Goal: Task Accomplishment & Management: Use online tool/utility

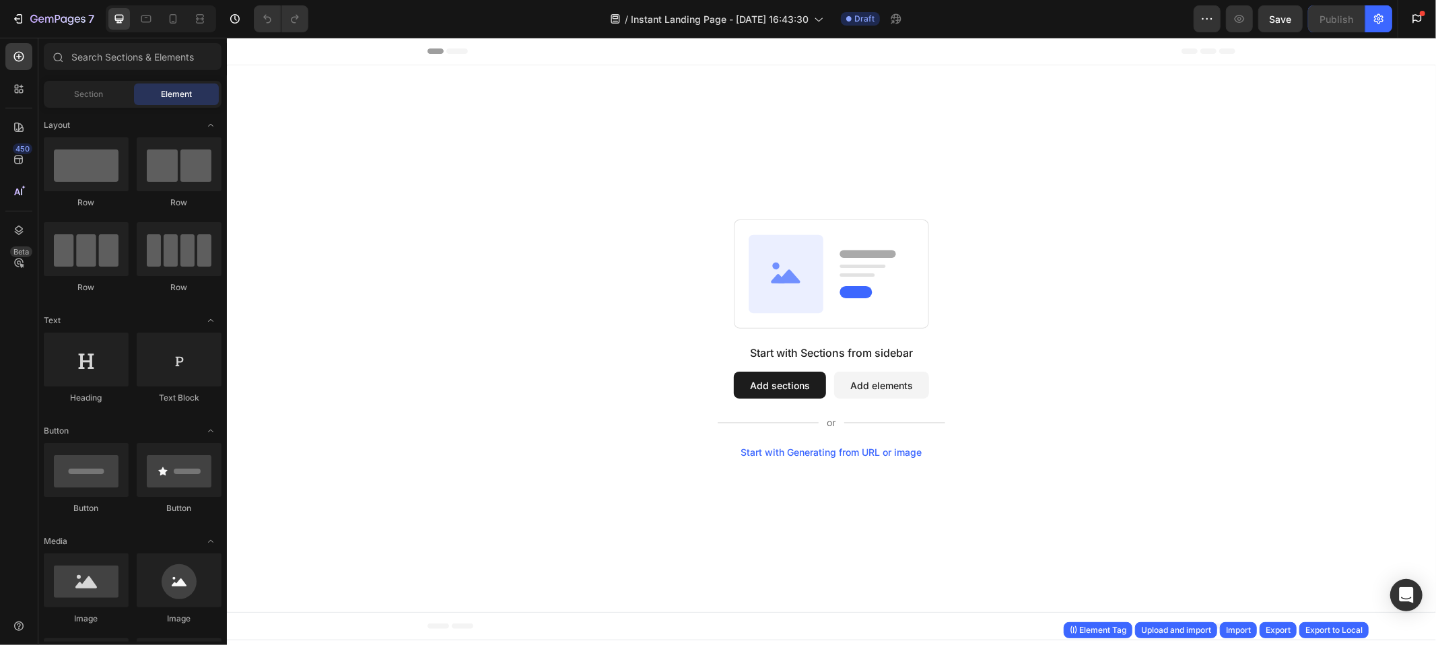
click at [1091, 288] on div "Start with Sections from sidebar Add sections Add elements Start with Generatin…" at bounding box center [831, 338] width 1113 height 238
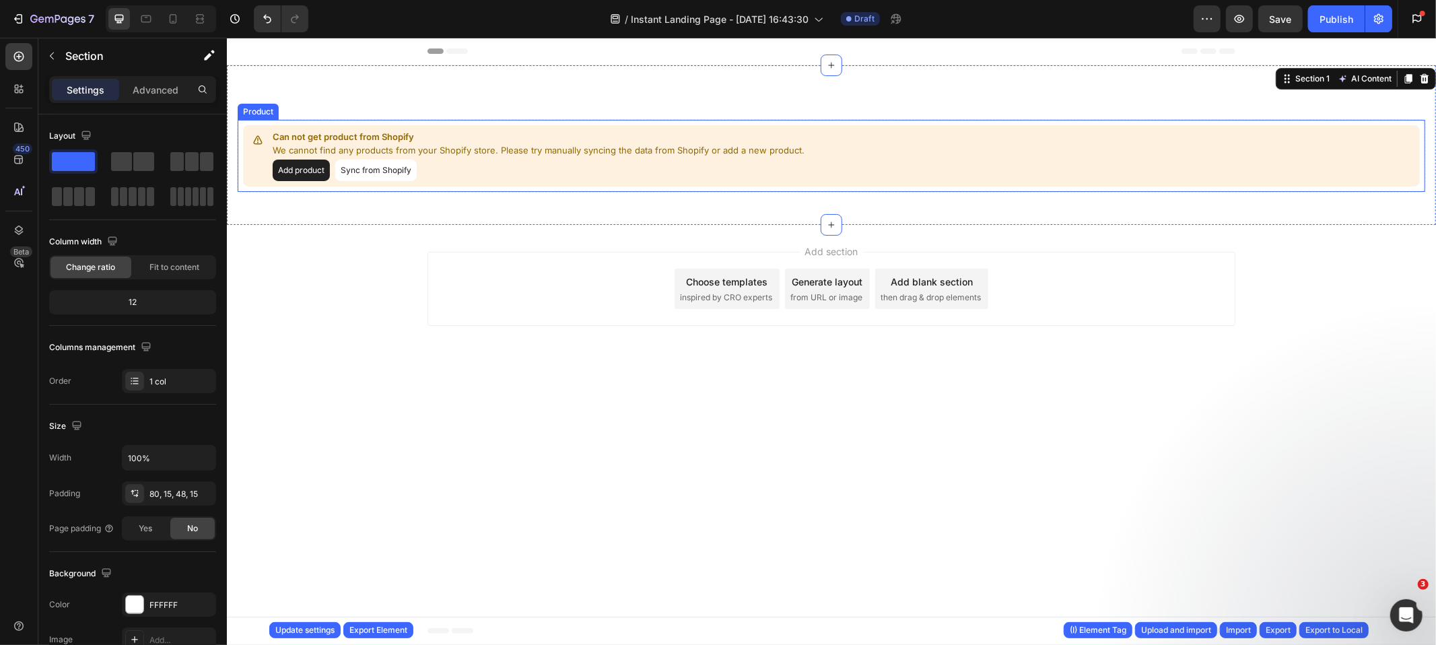
click at [622, 182] on div "Can not get product from Shopify We cannot find any products from your Shopify …" at bounding box center [830, 155] width 1177 height 61
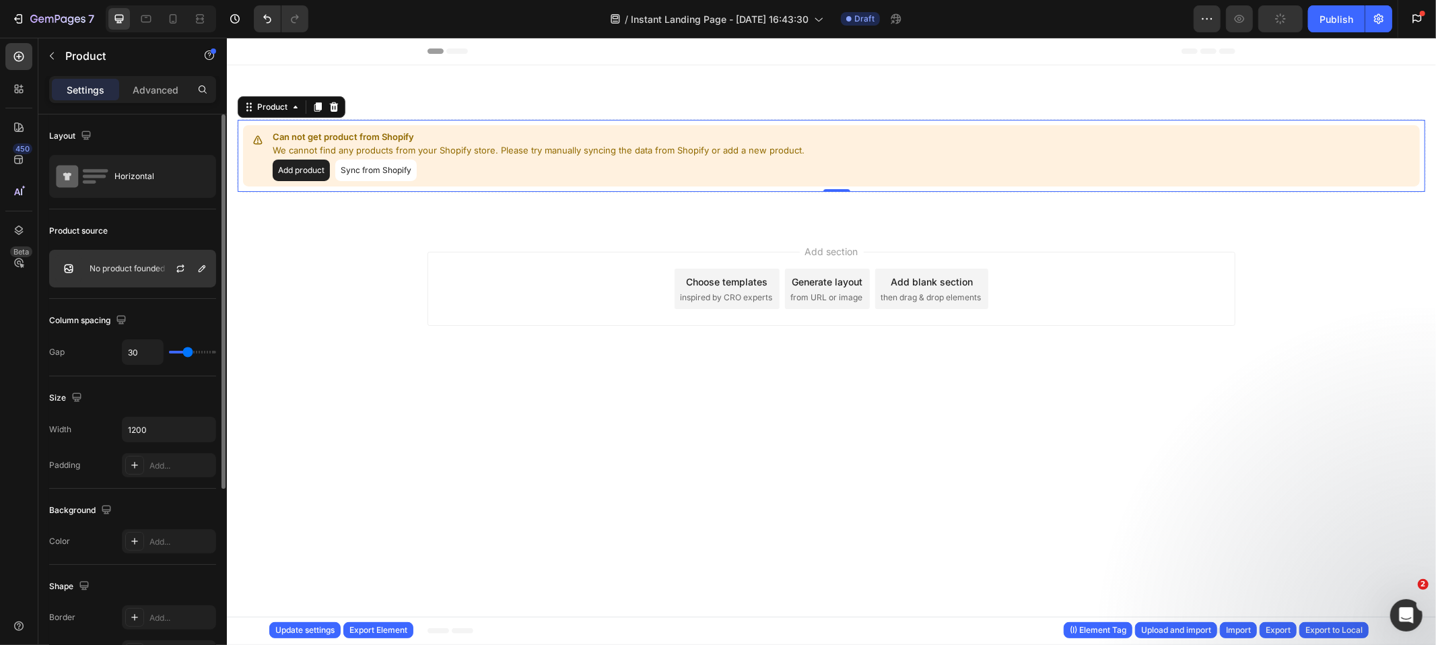
click at [129, 271] on p "No product founded" at bounding box center [127, 268] width 75 height 9
click at [178, 269] on icon "button" at bounding box center [180, 268] width 11 height 11
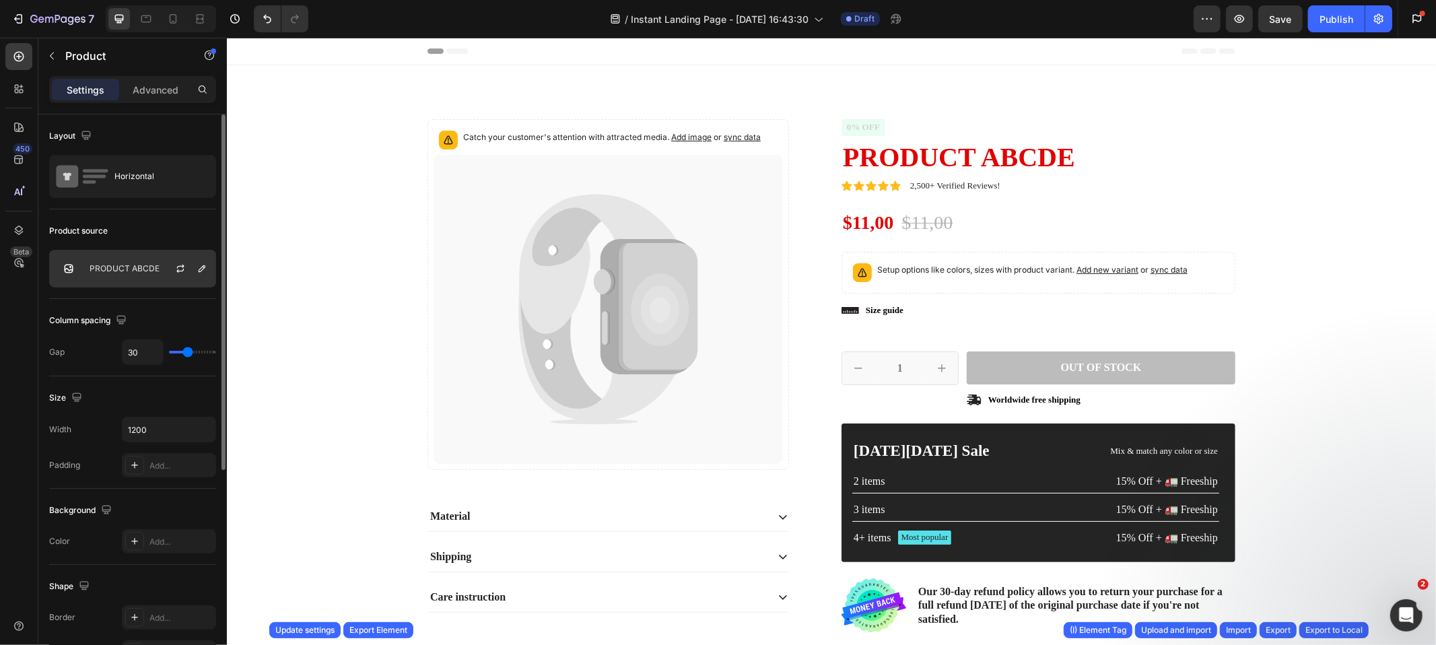
click at [131, 275] on div "PRODUCT ABCDE" at bounding box center [132, 269] width 167 height 38
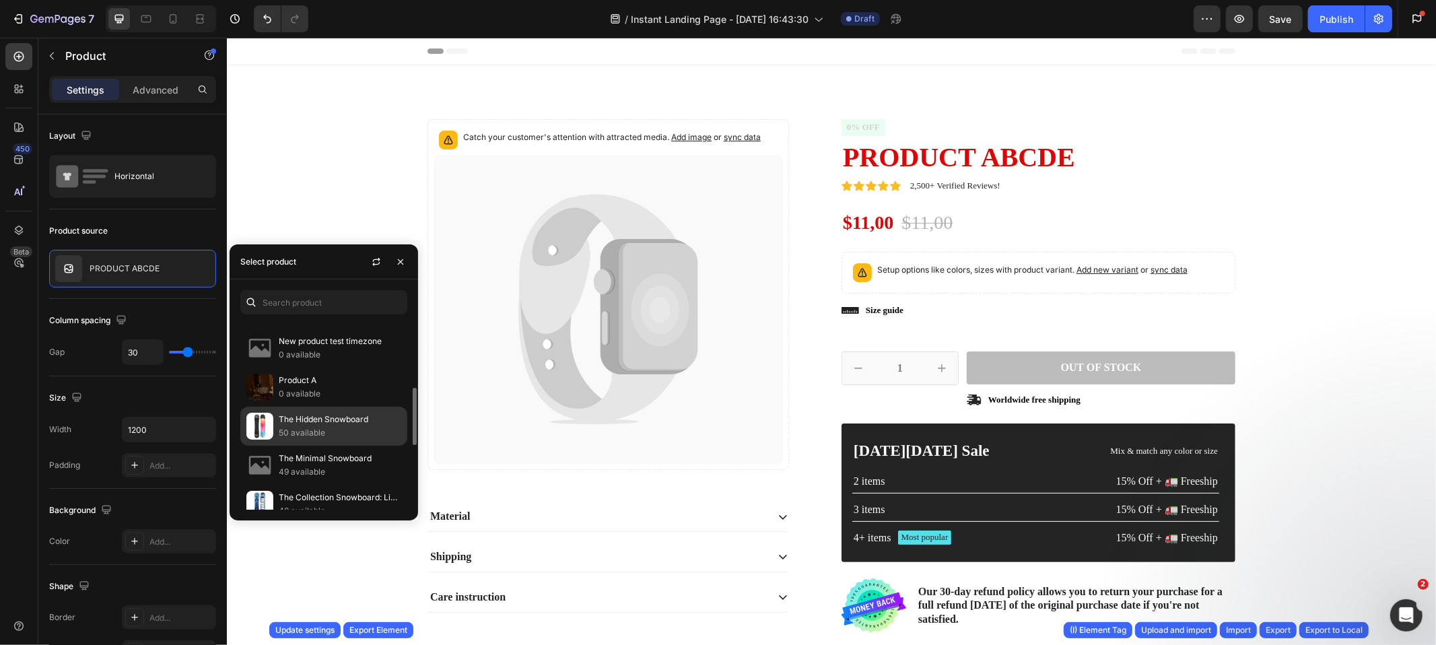
scroll to position [229, 0]
click at [337, 415] on p "The Hidden Snowboard" at bounding box center [340, 415] width 123 height 13
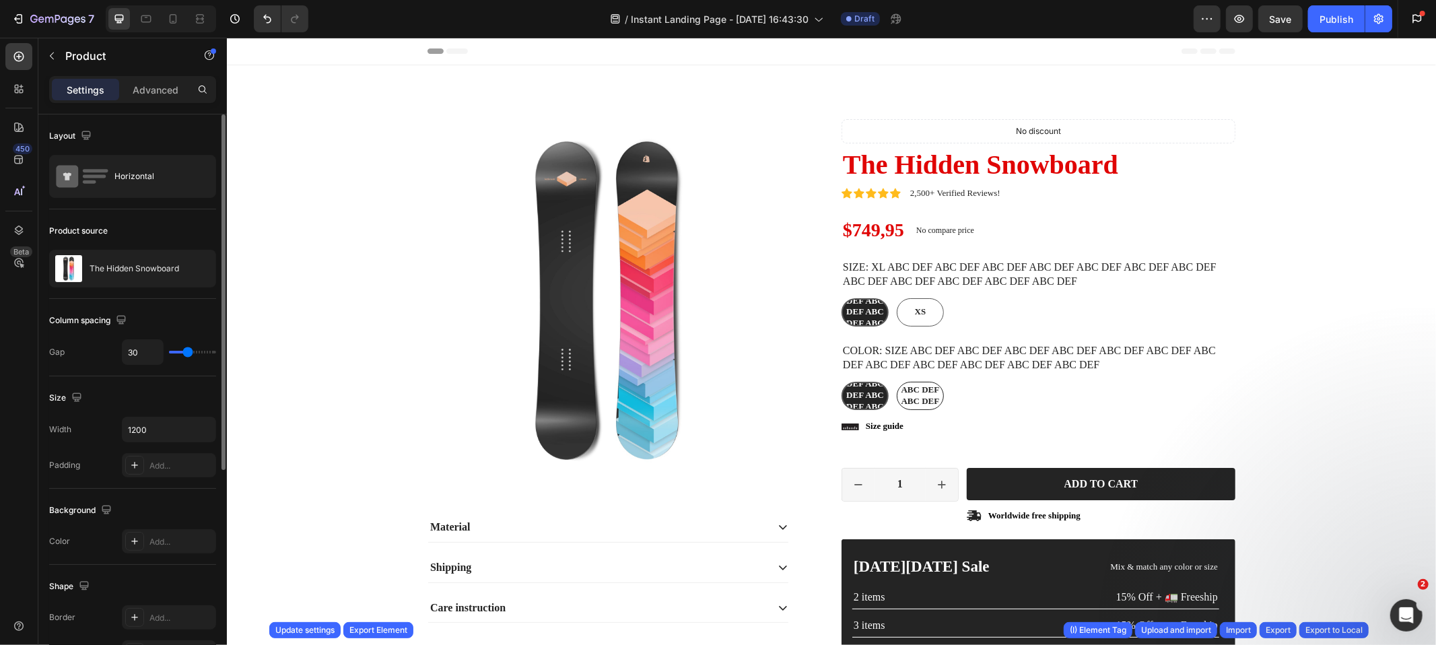
click at [164, 219] on div "Product source The Hidden Snowboard" at bounding box center [132, 254] width 167 height 90
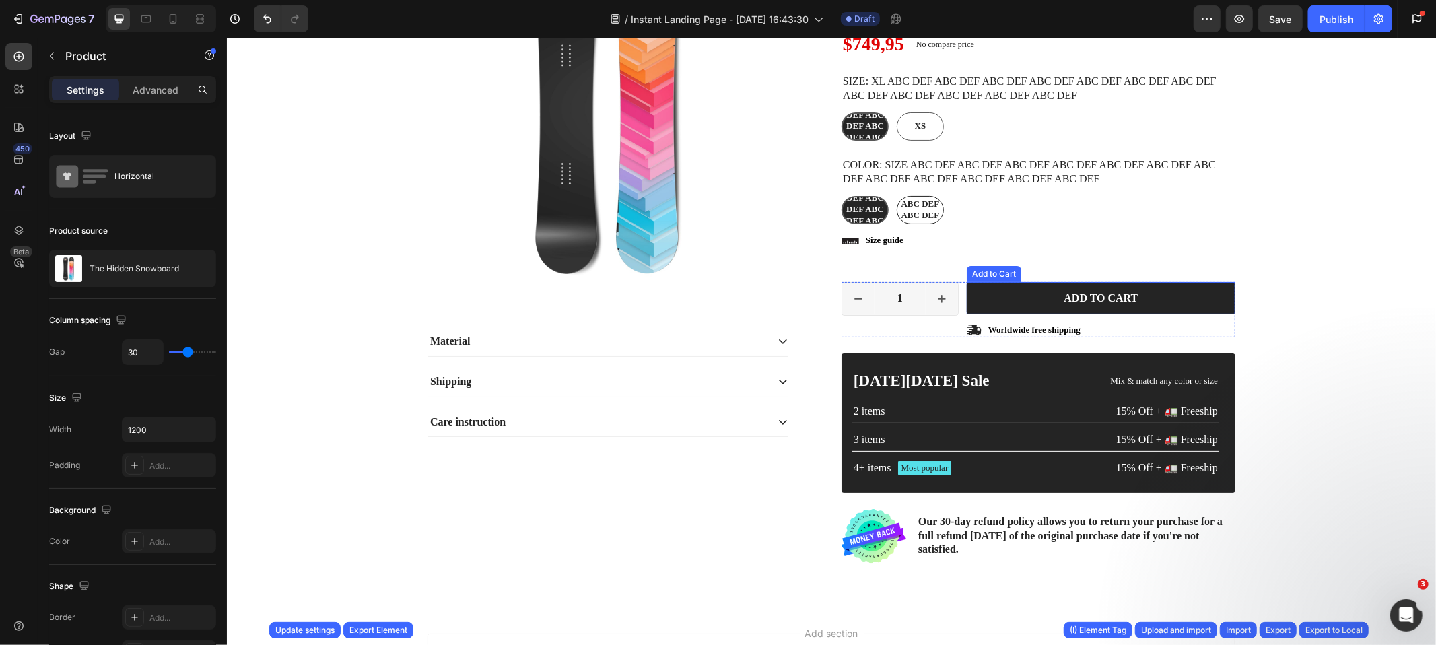
scroll to position [0, 0]
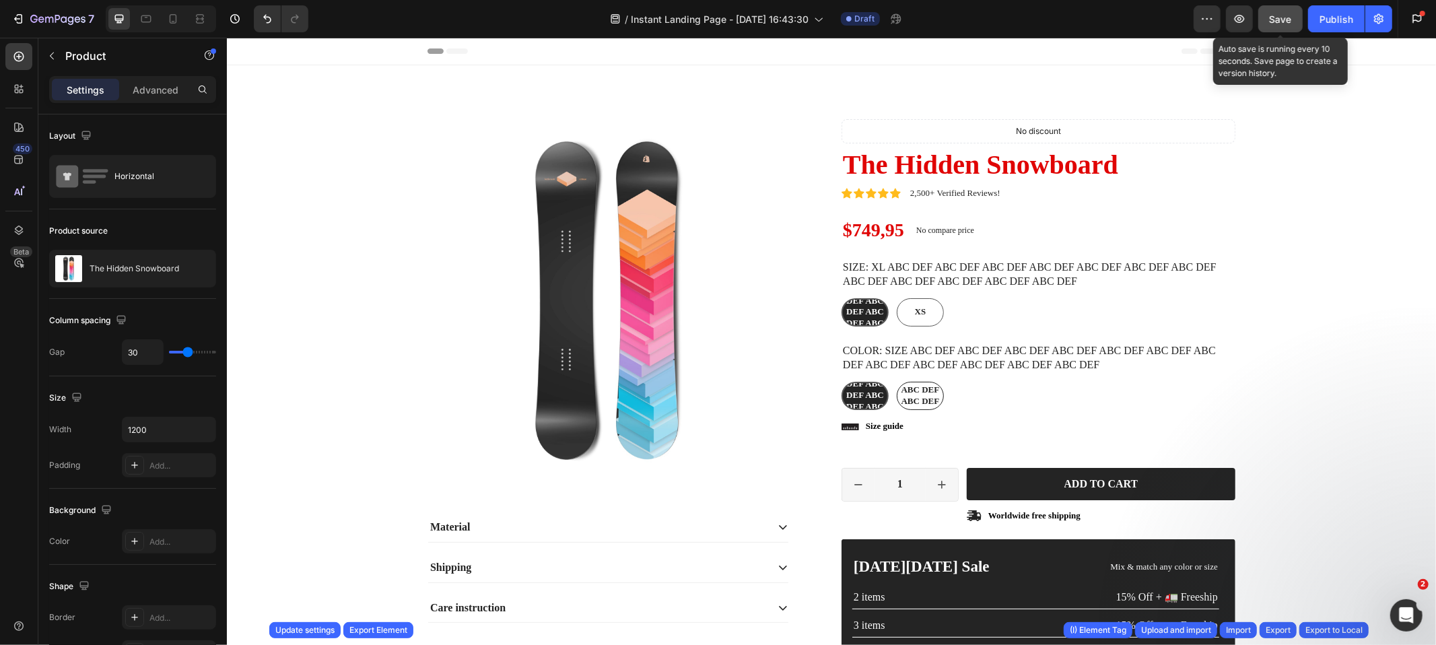
click at [1282, 17] on span "Save" at bounding box center [1281, 18] width 22 height 11
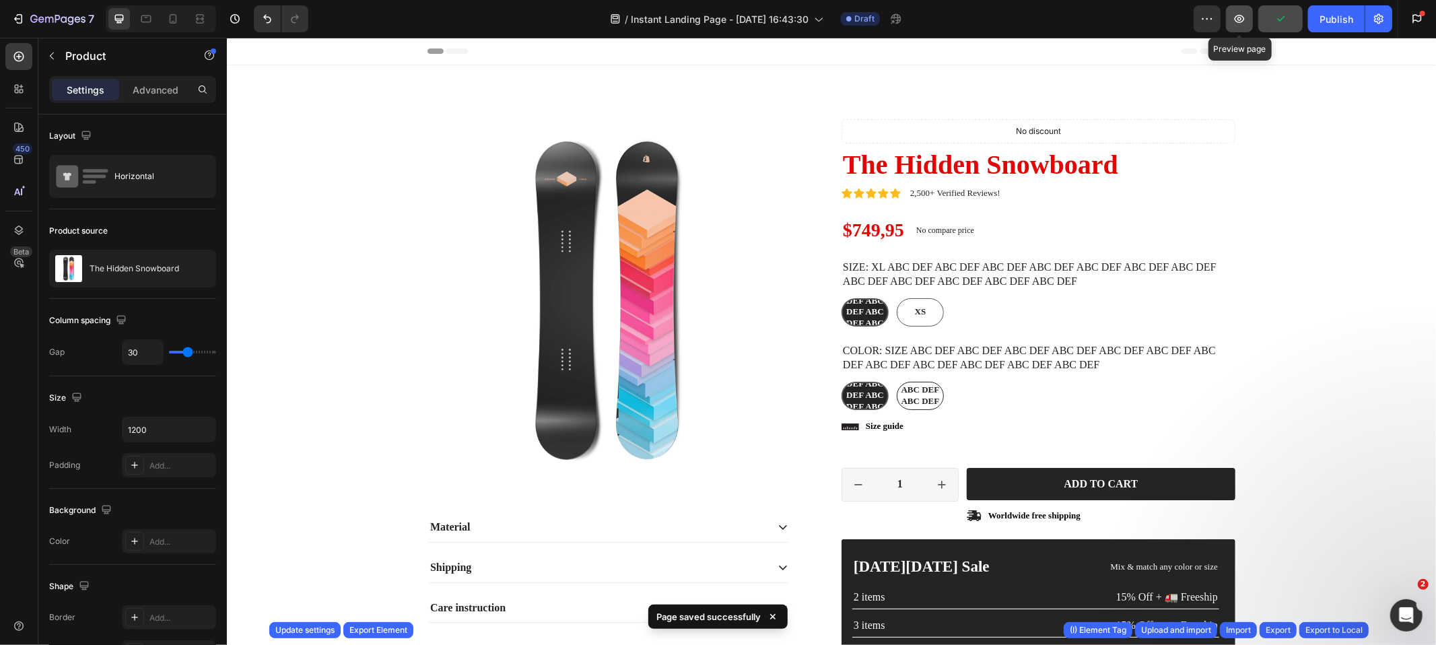
click at [1243, 18] on icon "button" at bounding box center [1239, 18] width 13 height 13
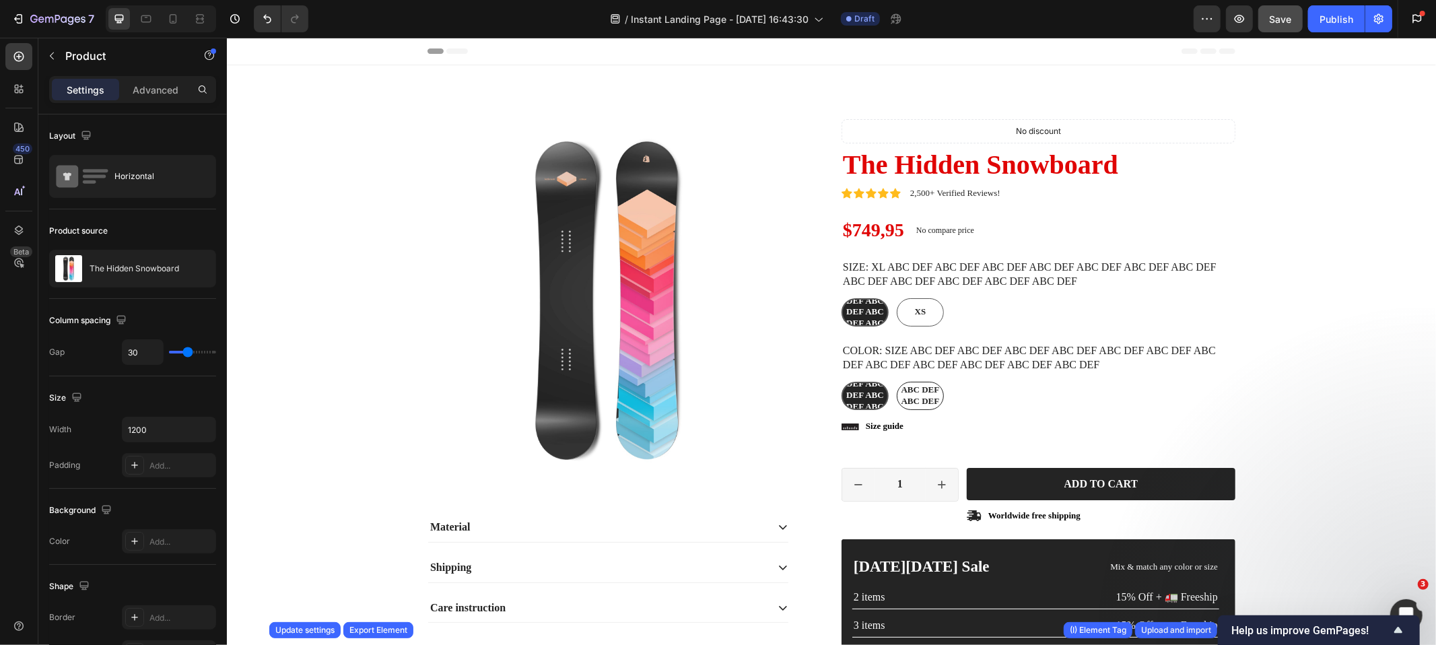
click at [823, 385] on div "Product Images Material Shipping Care instruction Accordion Icon Icon Icon Icon…" at bounding box center [831, 434] width 808 height 630
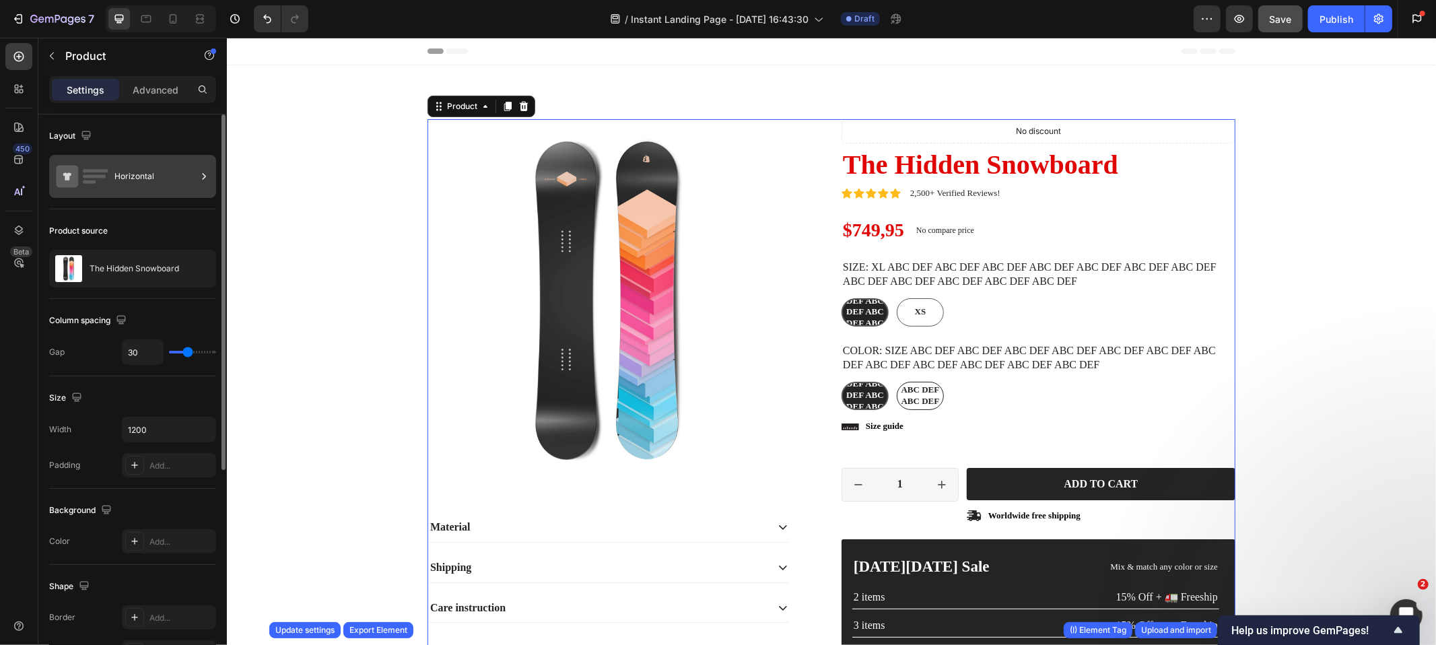
click at [115, 172] on div "Horizontal" at bounding box center [155, 176] width 82 height 31
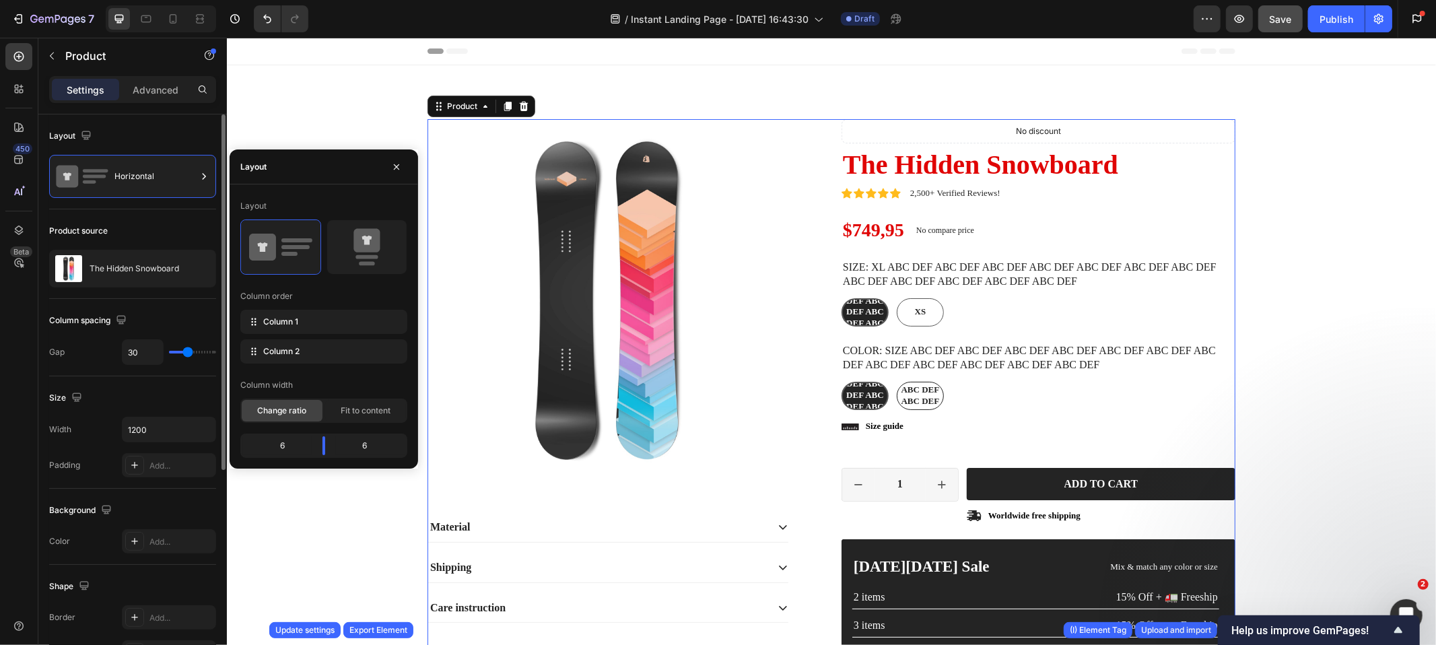
click at [135, 142] on div "Layout" at bounding box center [132, 136] width 167 height 22
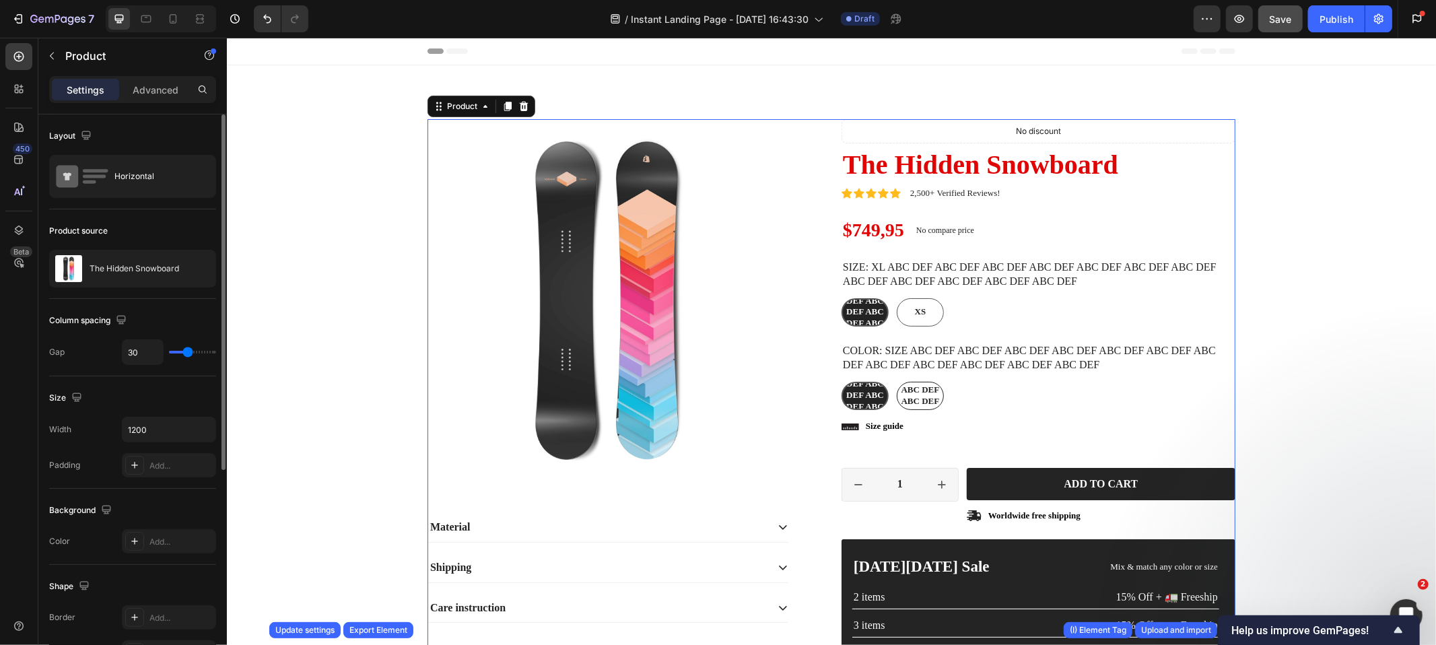
type input "25"
type input "24"
type input "23"
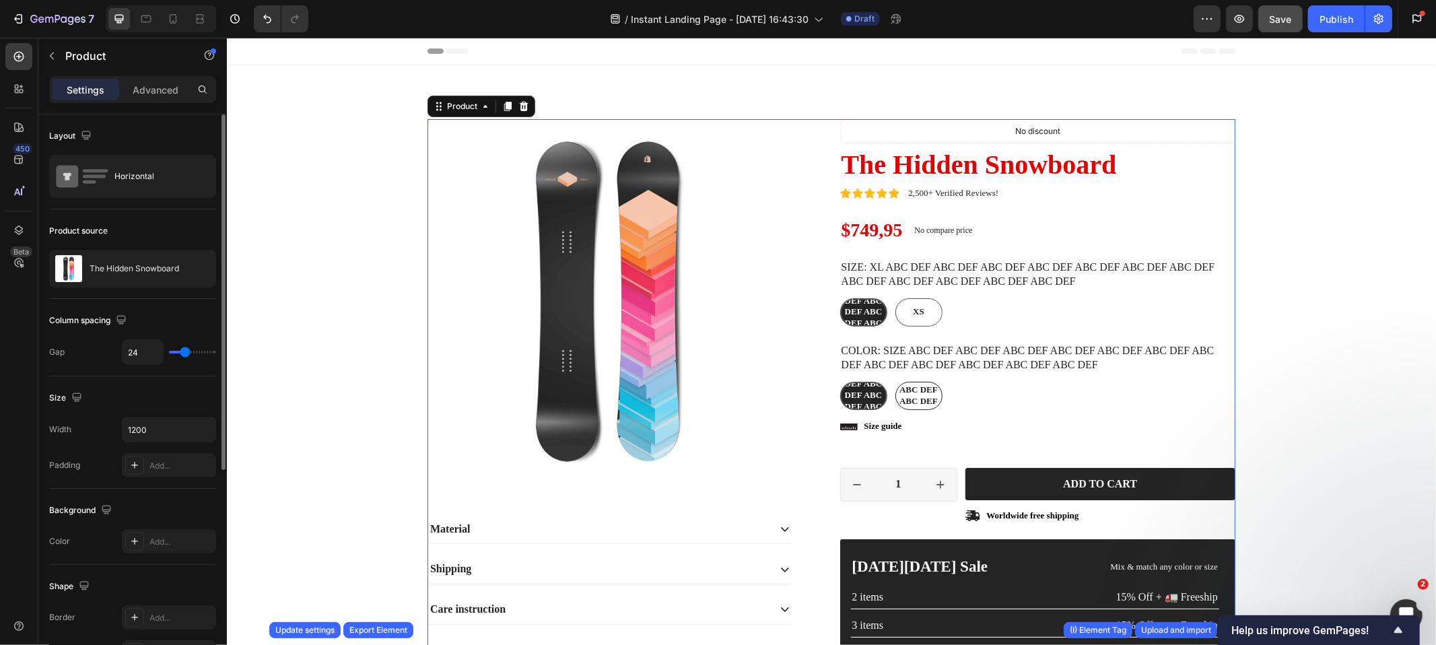
type input "23"
type input "18"
type input "17"
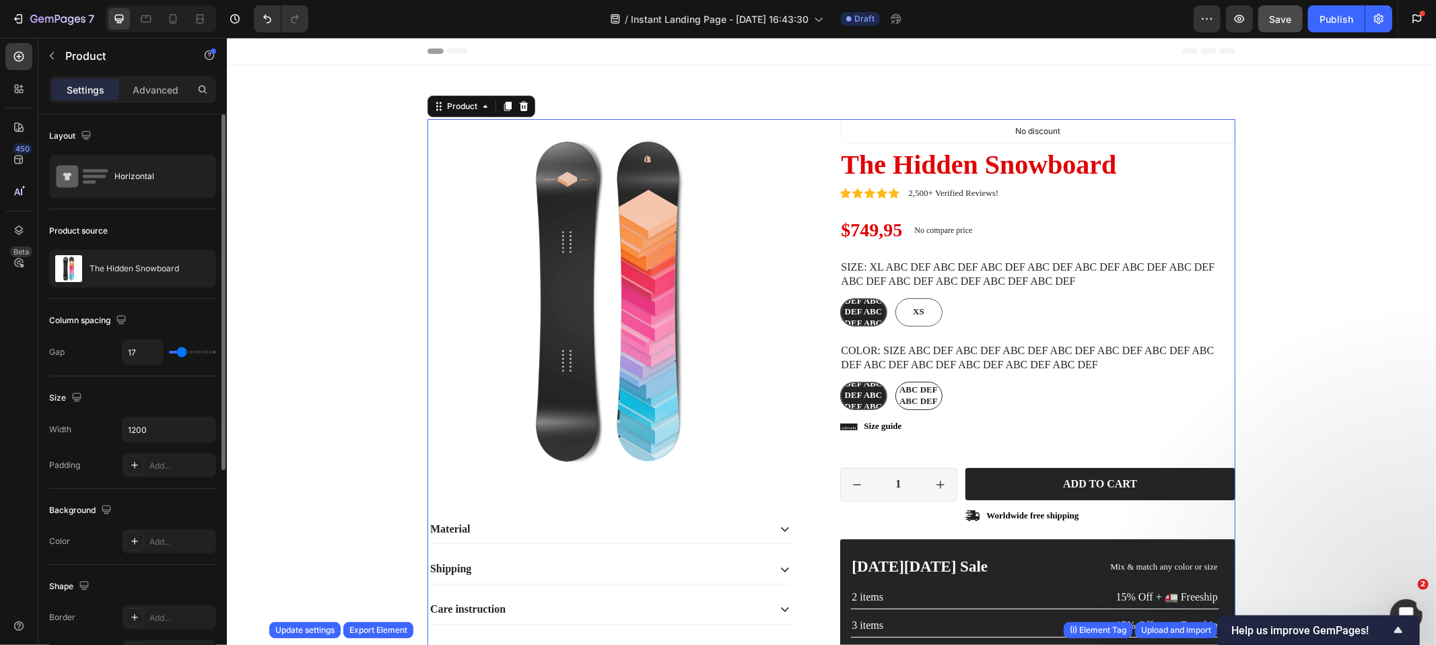
type input "15"
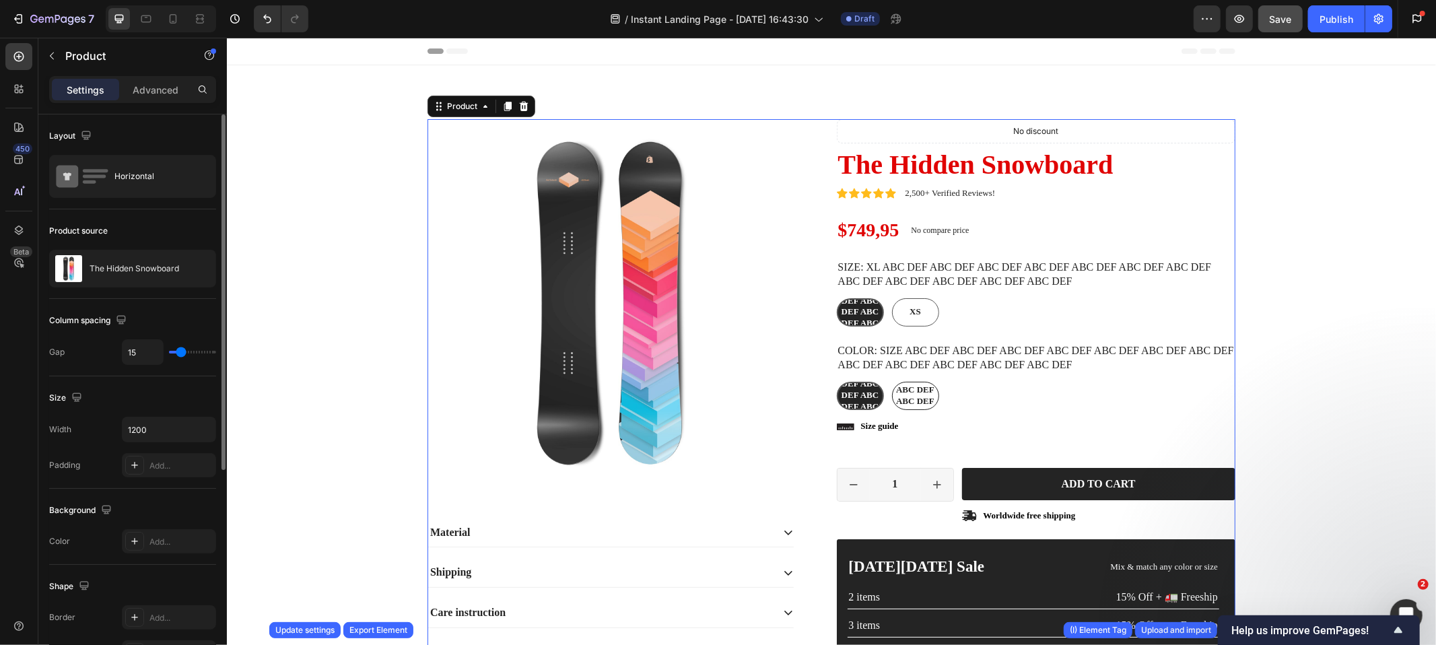
type input "14"
type input "23"
type input "24"
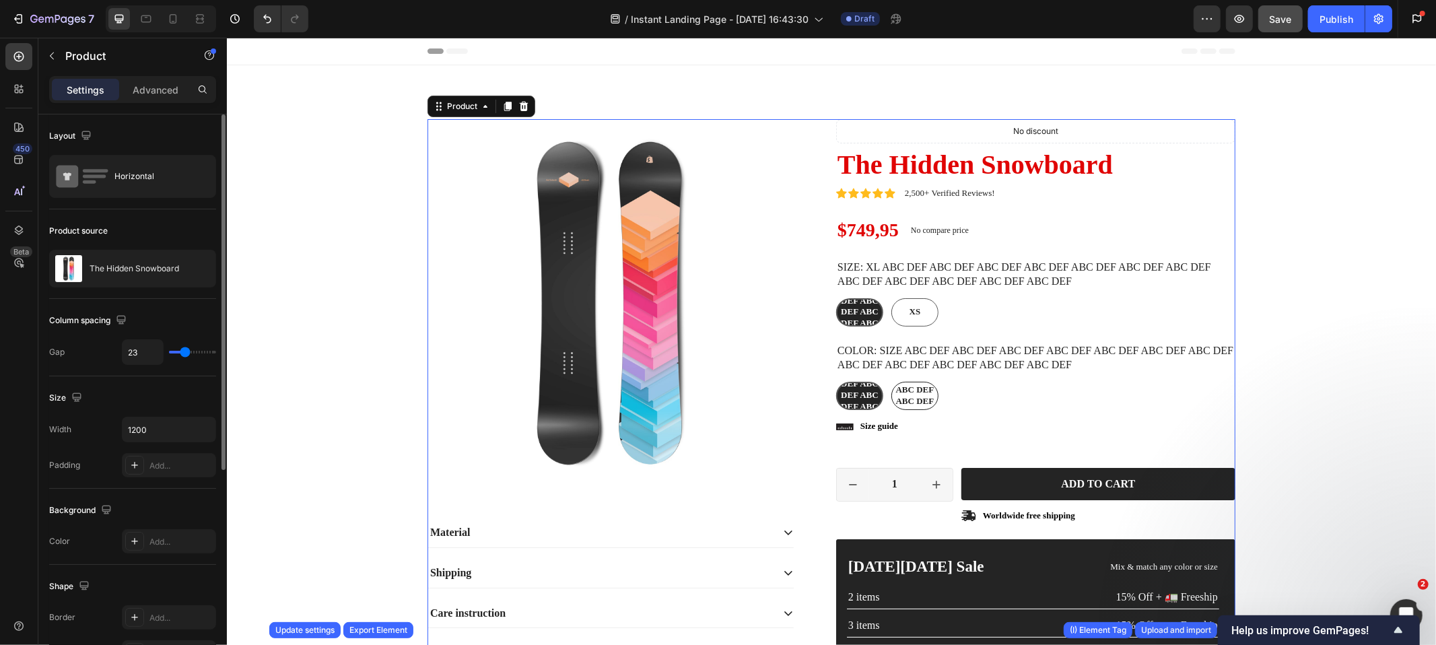
type input "24"
type input "26"
type input "27"
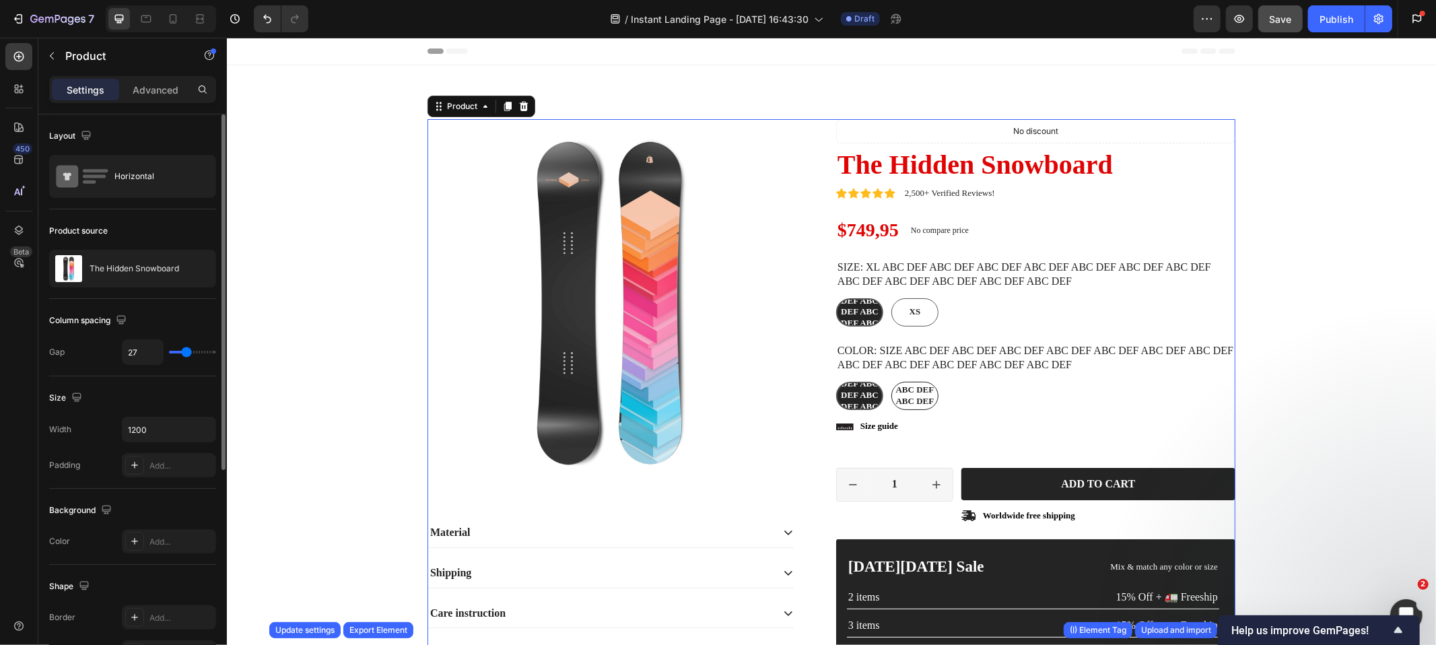
type input "29"
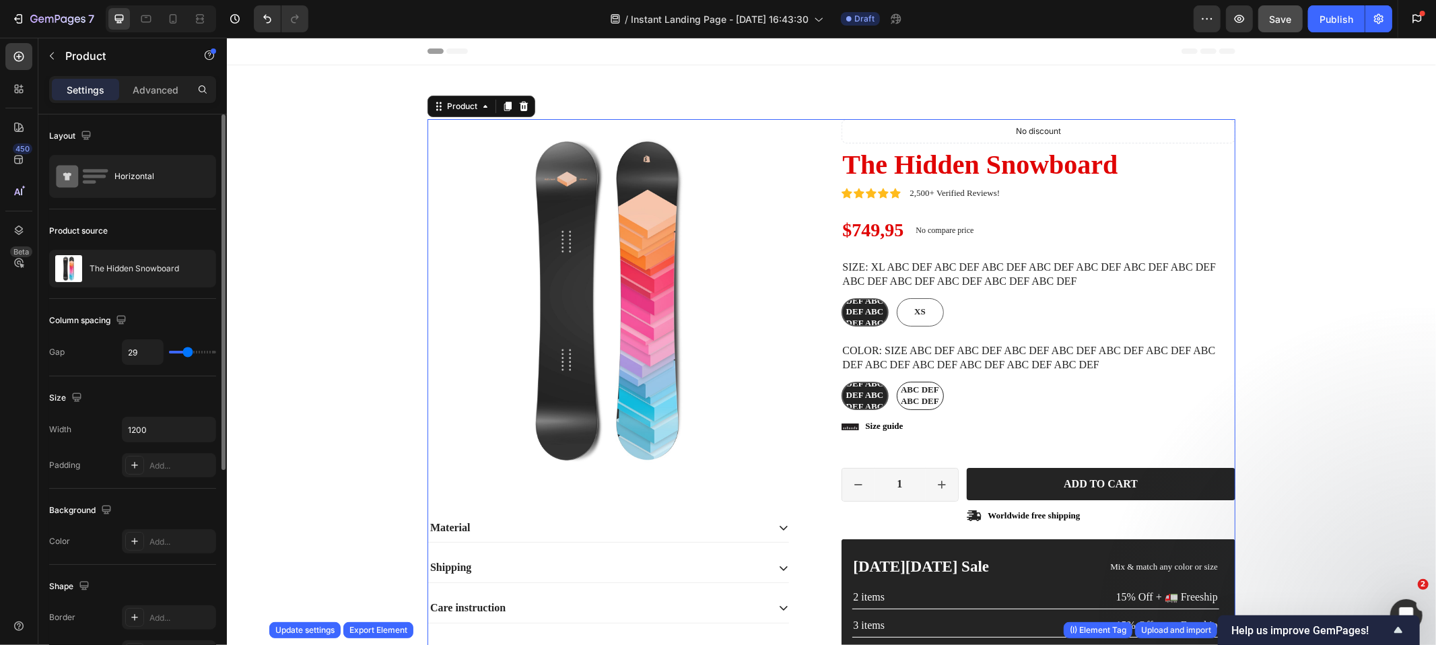
type input "31"
type input "33"
type input "36"
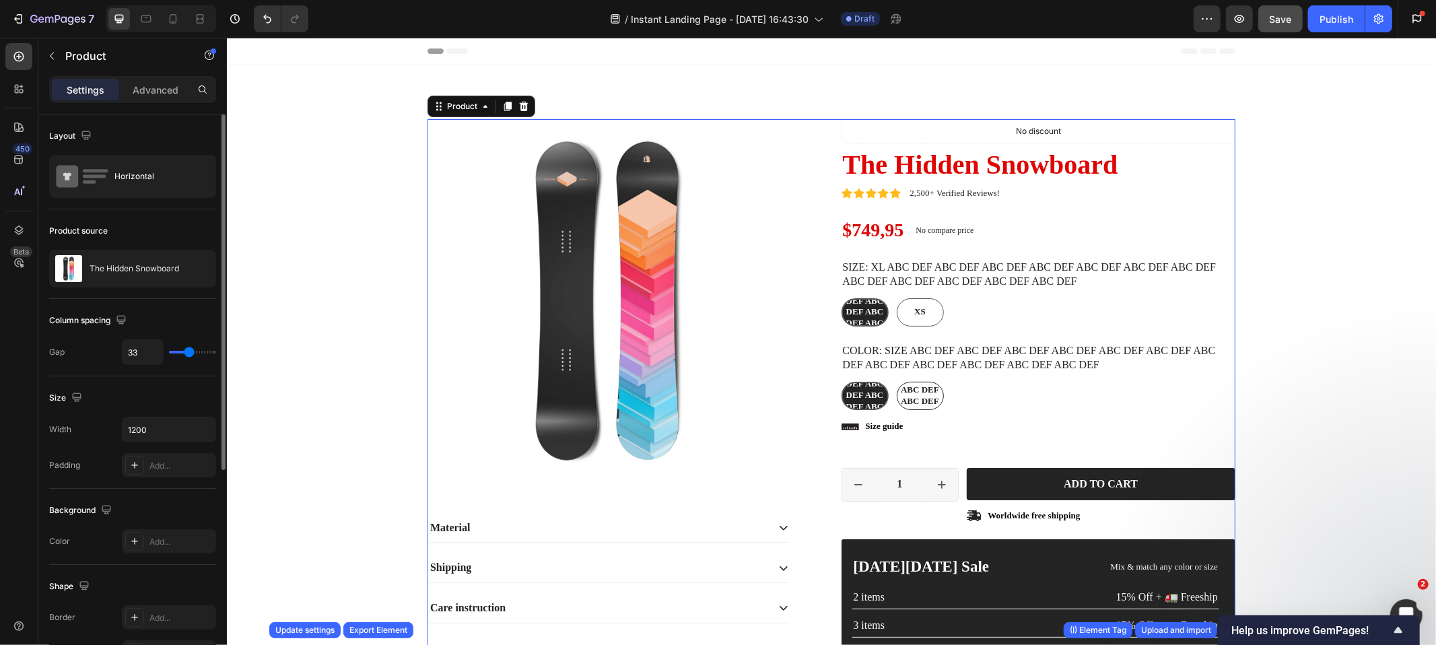
type input "36"
type input "37"
type input "44"
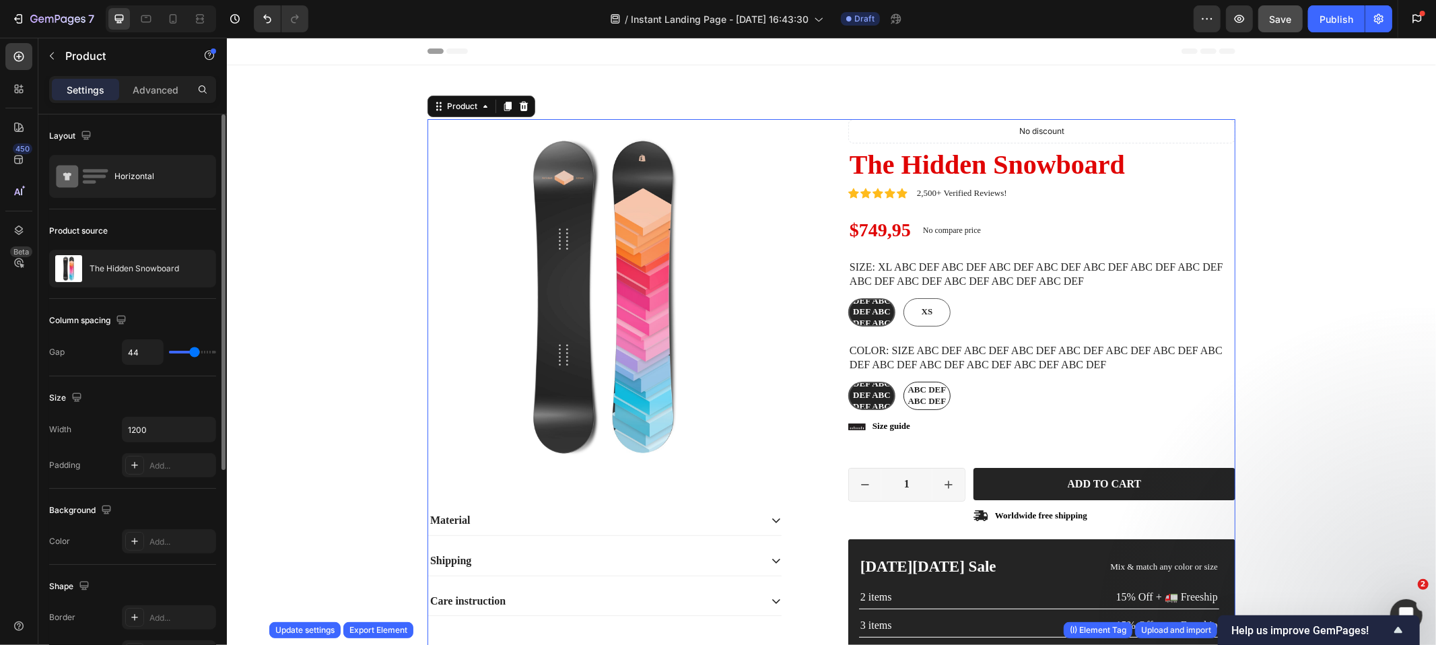
type input "50"
type input "56"
type input "61"
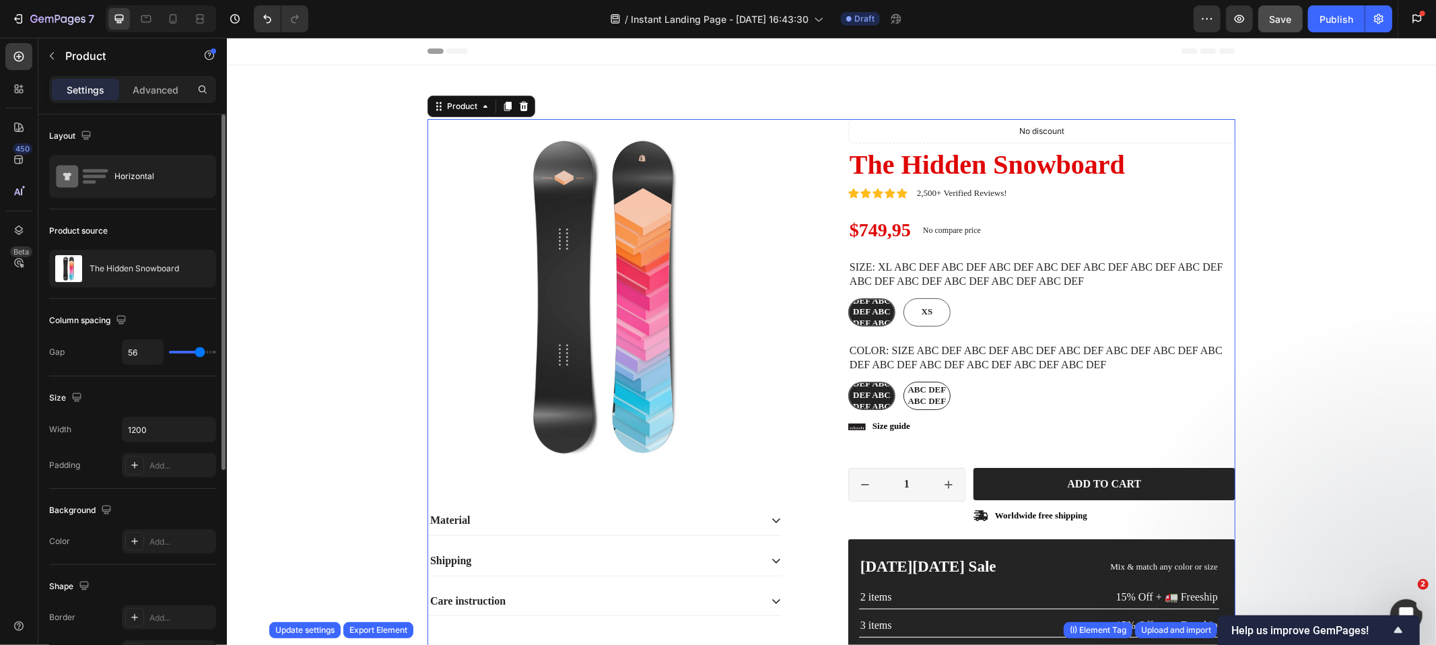
type input "61"
type input "63"
type input "65"
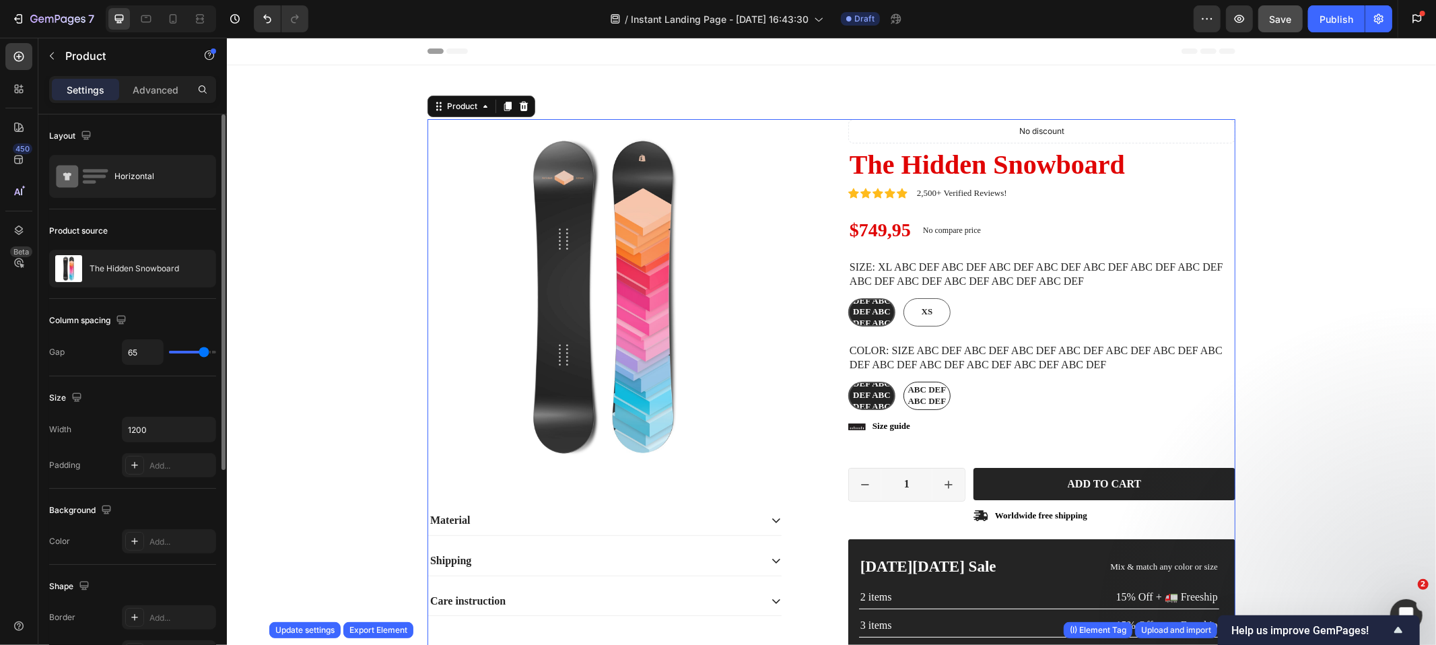
type input "66"
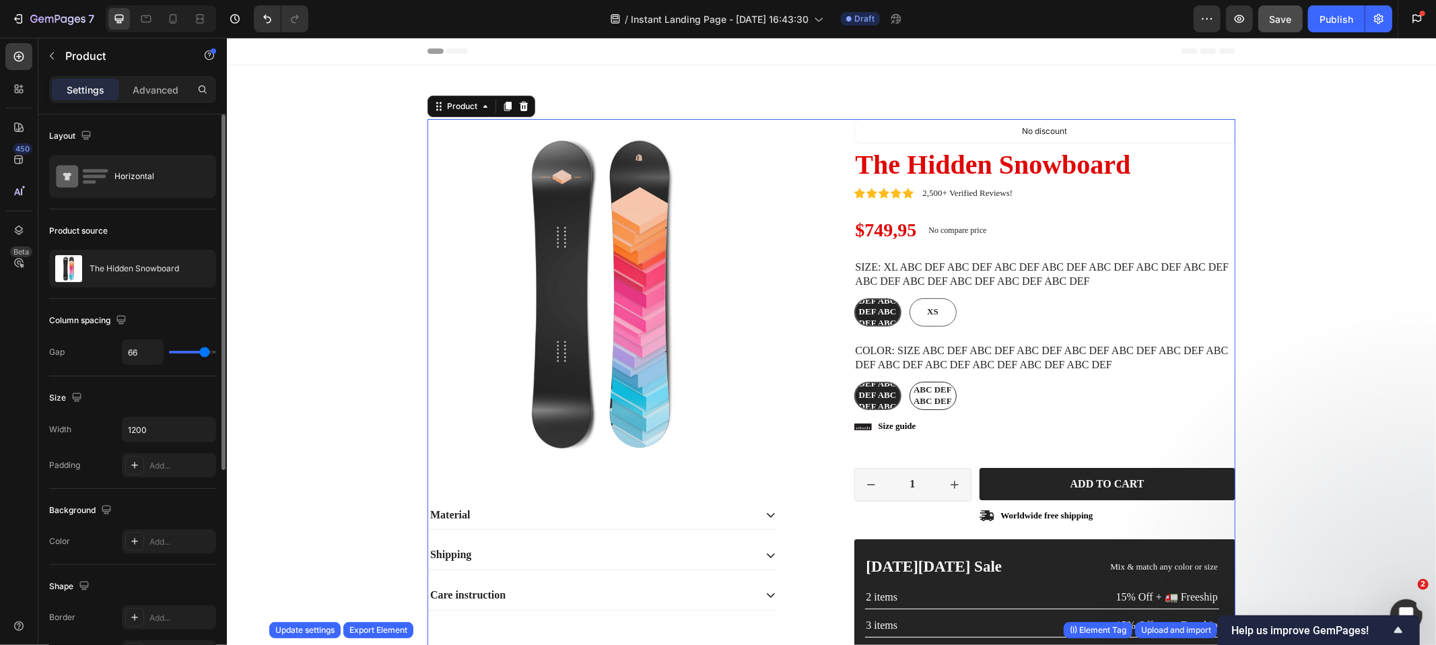
type input "67"
type input "68"
type input "72"
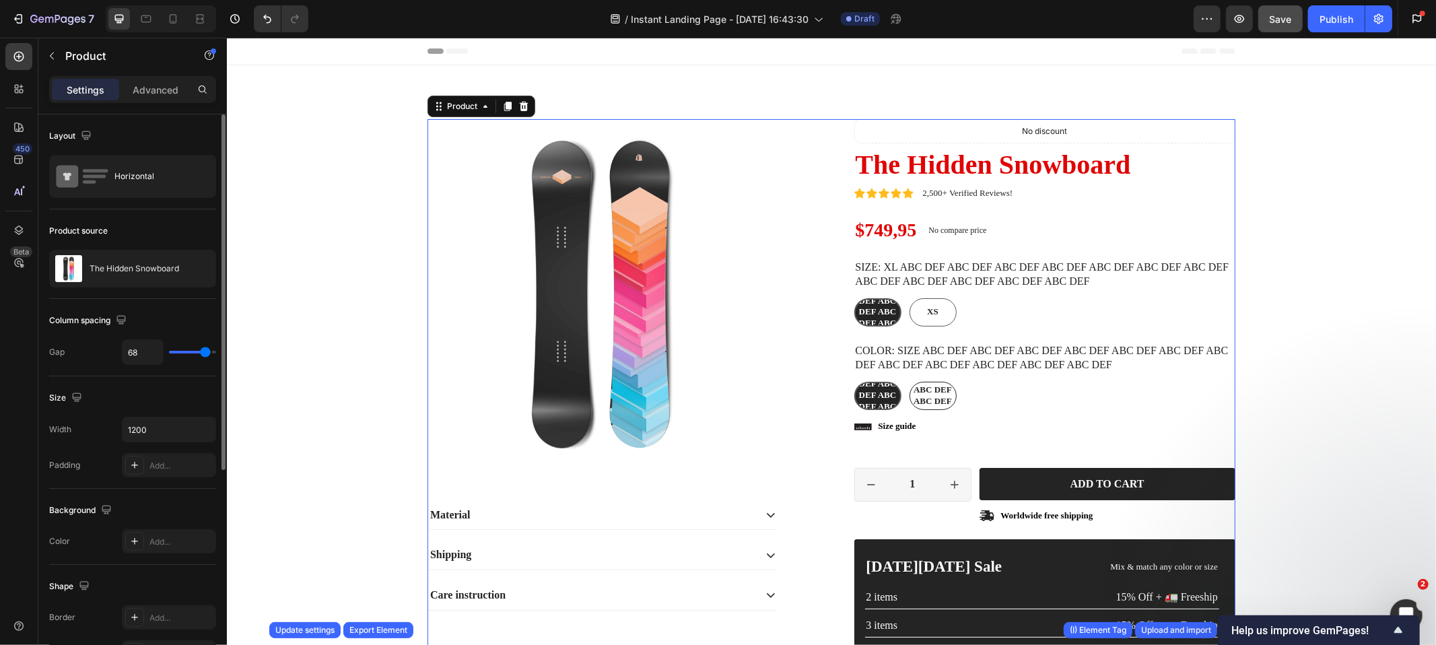
type input "72"
type input "79"
type input "80"
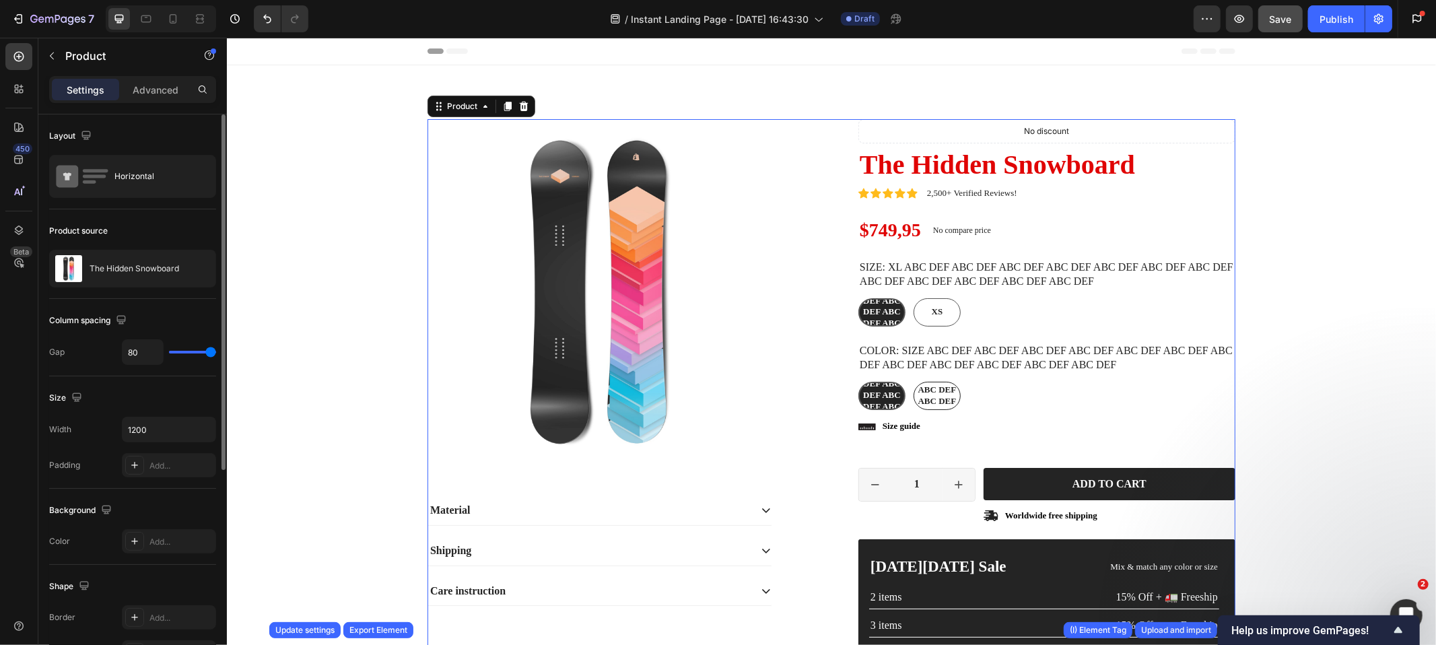
type input "27"
type input "26"
type input "23"
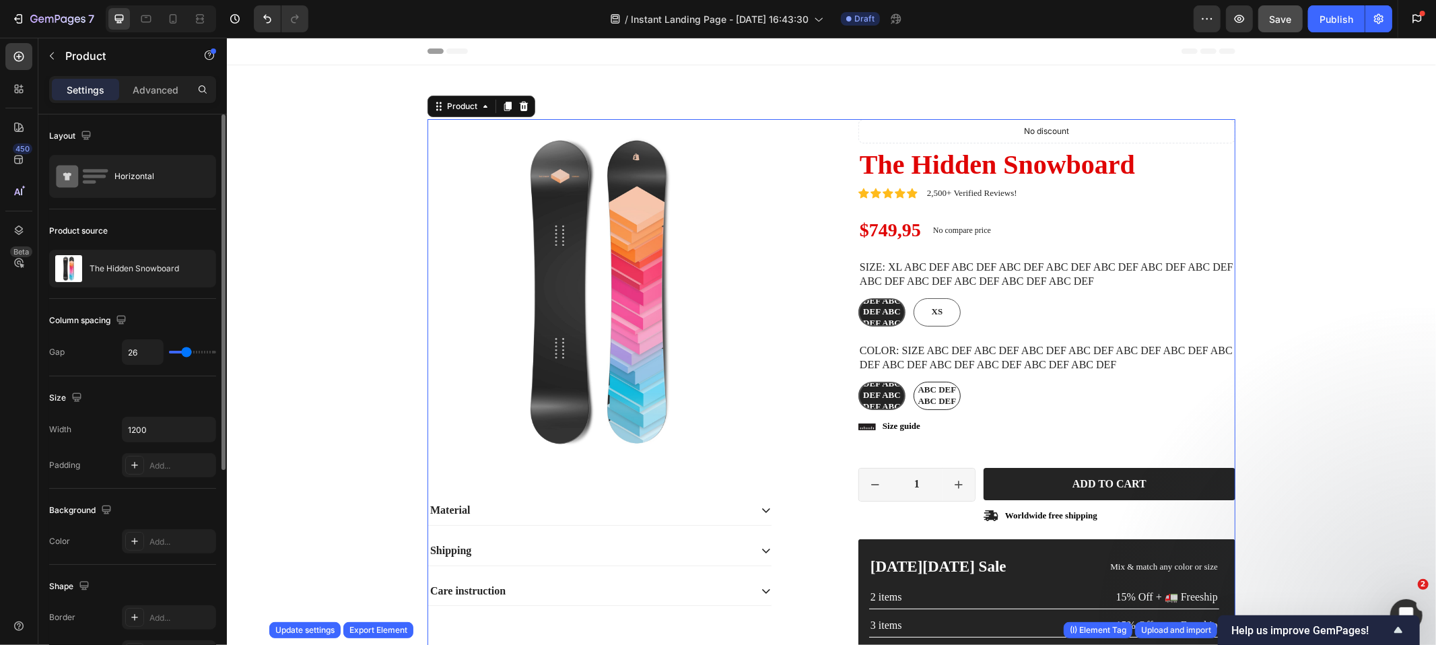
type input "23"
type input "22"
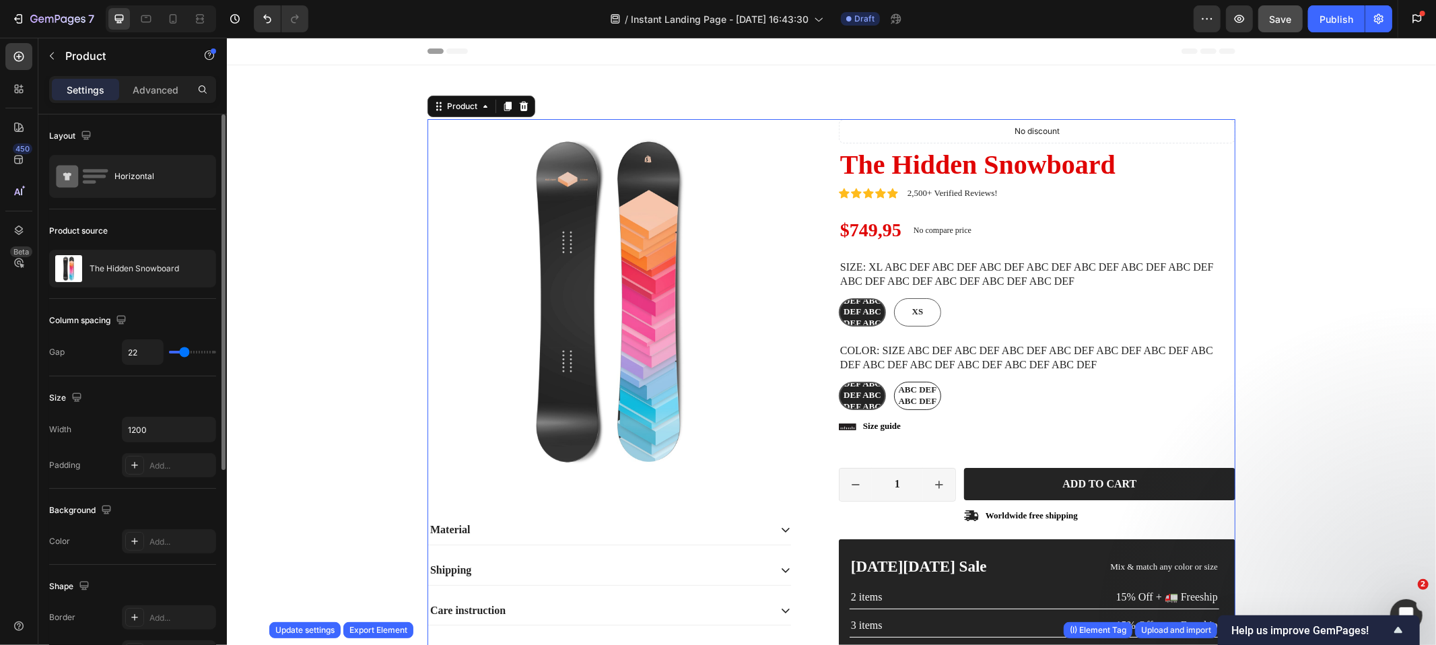
type input "21"
type input "22"
type input "28"
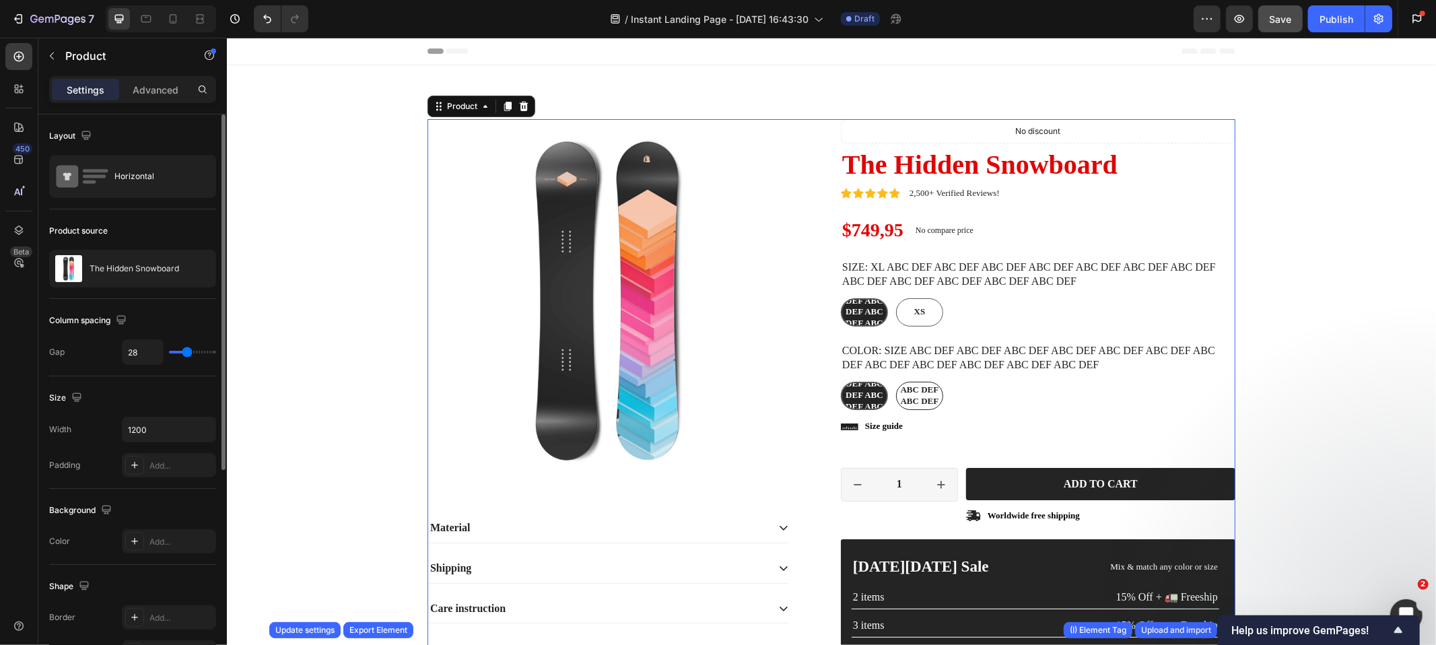
type input "28"
click at [187, 352] on input "range" at bounding box center [192, 352] width 47 height 3
click at [167, 317] on div "Column spacing" at bounding box center [132, 321] width 167 height 22
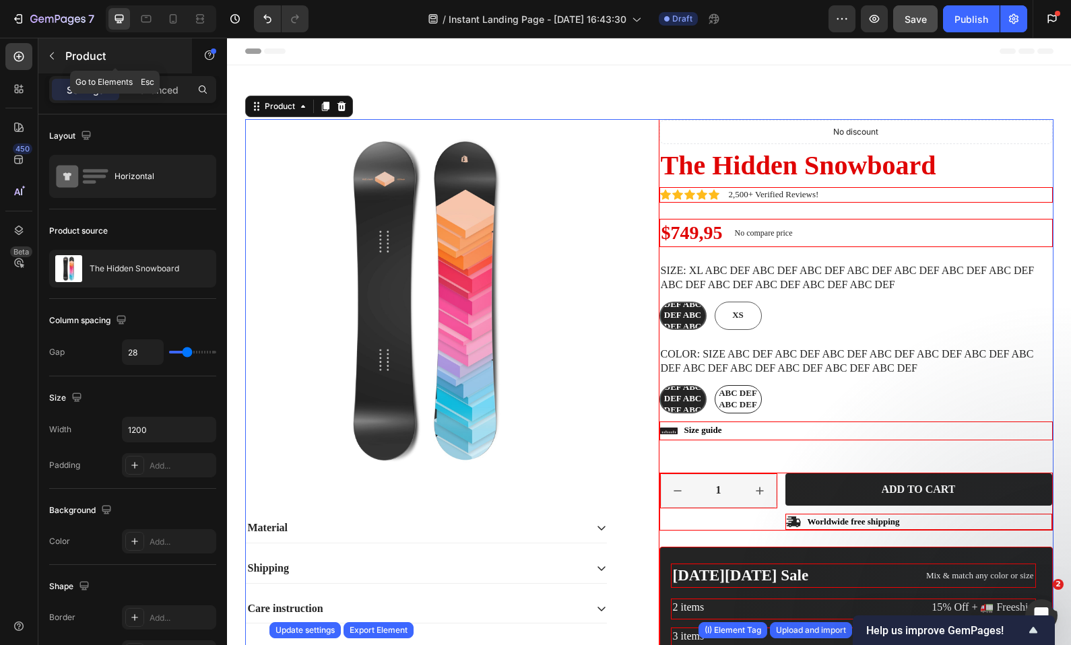
click at [116, 53] on p "Product" at bounding box center [122, 56] width 114 height 16
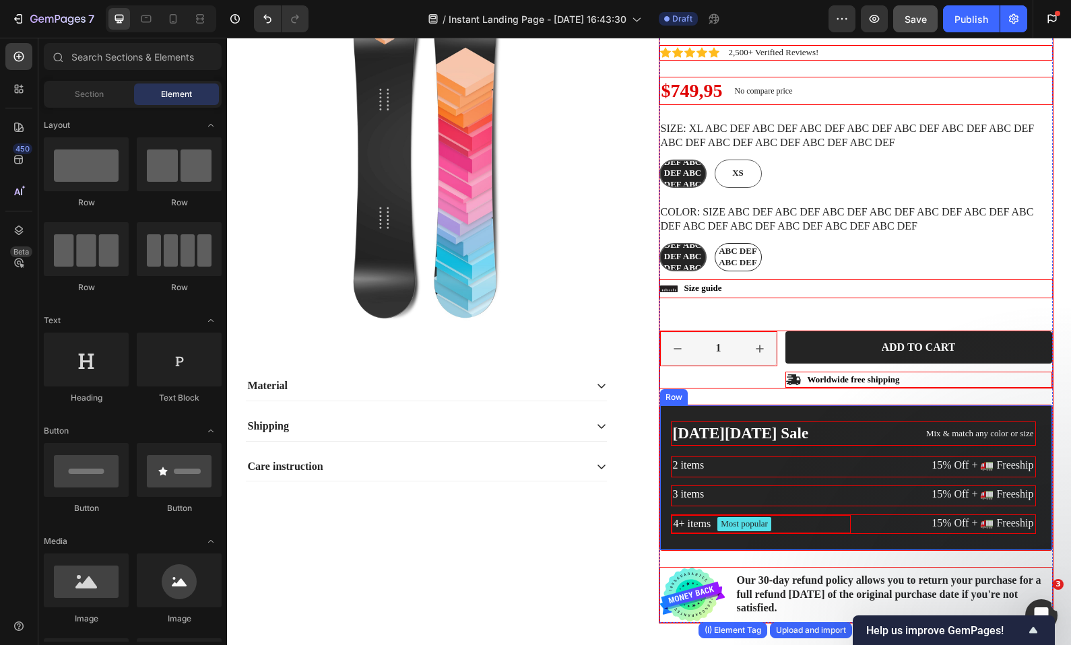
scroll to position [115, 0]
